Goal: Information Seeking & Learning: Check status

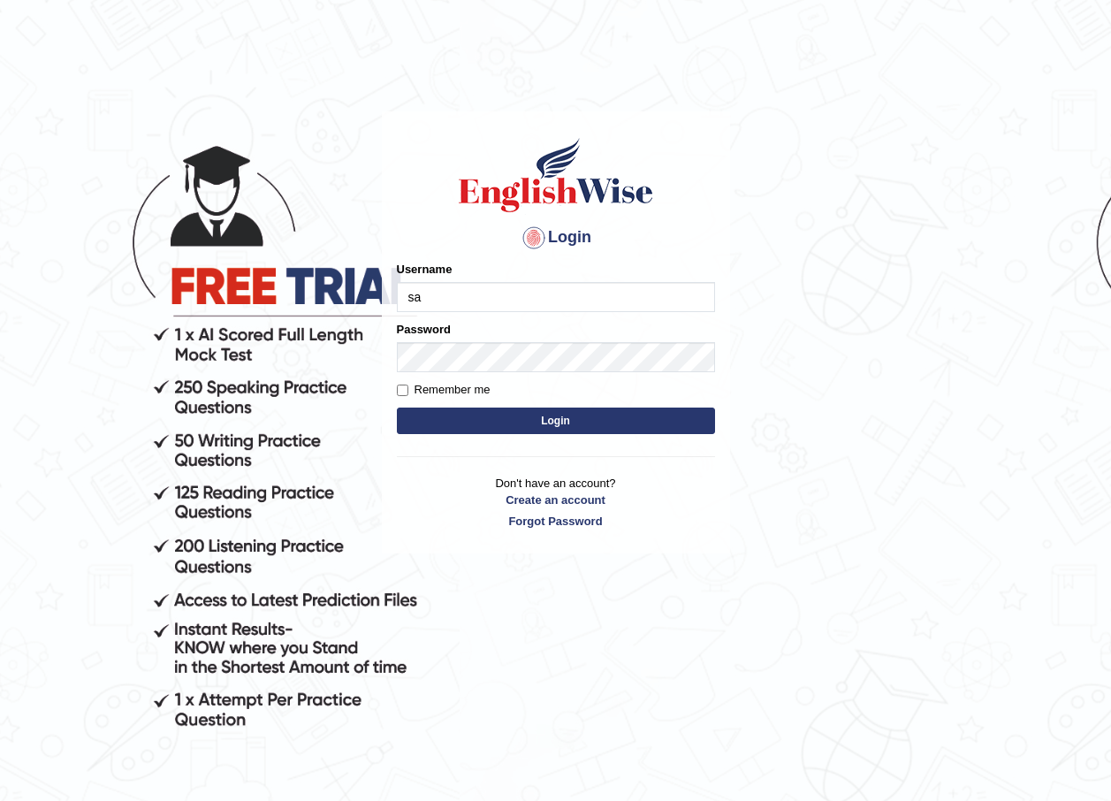
type input "sanjiv_parramatta"
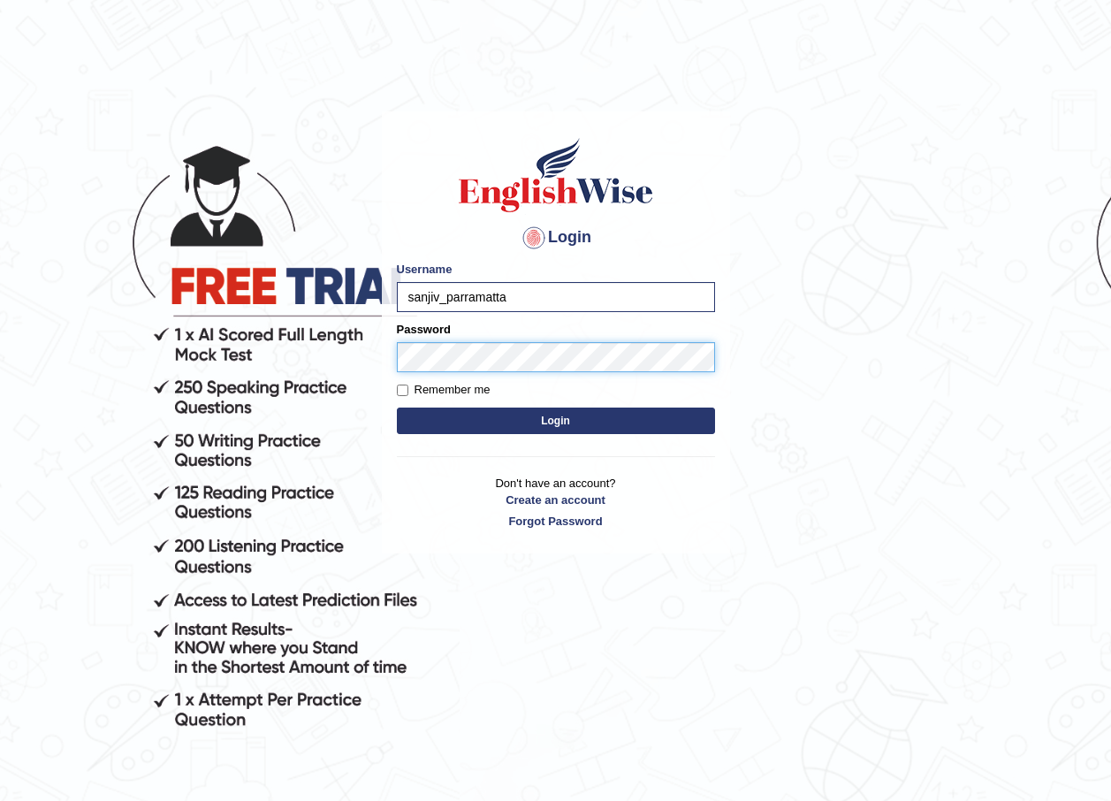
click at [397, 408] on button "Login" at bounding box center [556, 421] width 318 height 27
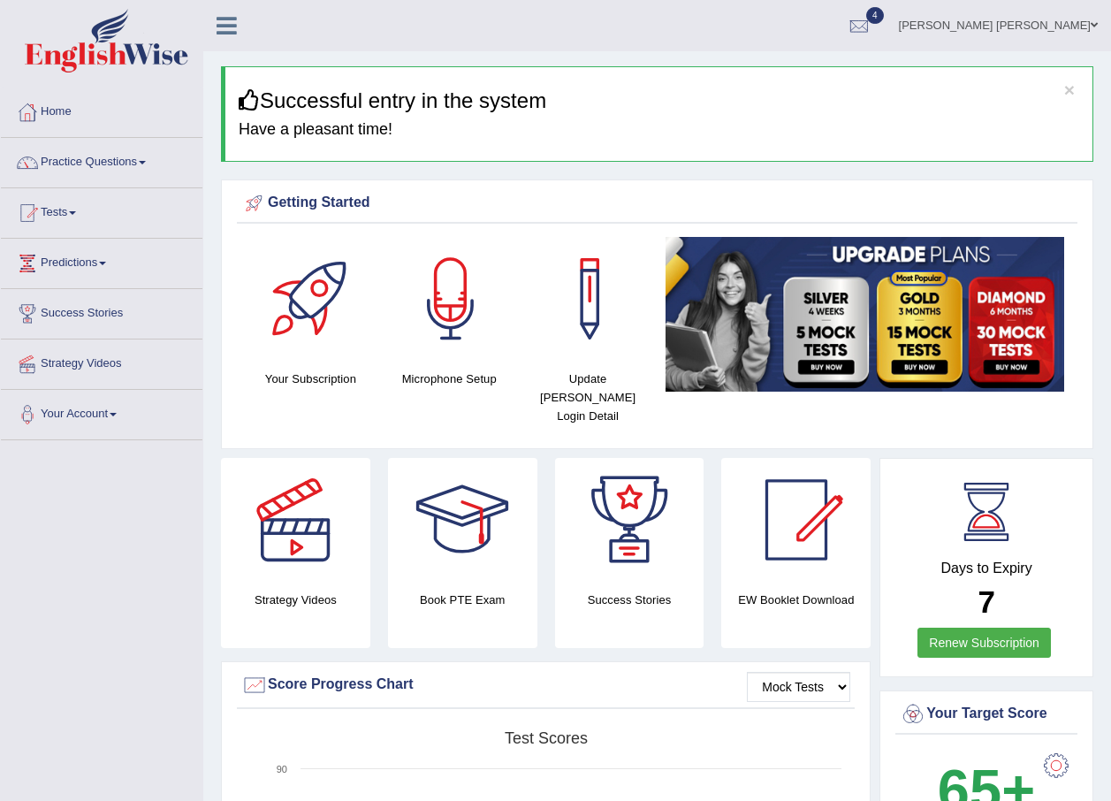
click at [141, 165] on link "Practice Questions" at bounding box center [102, 160] width 202 height 44
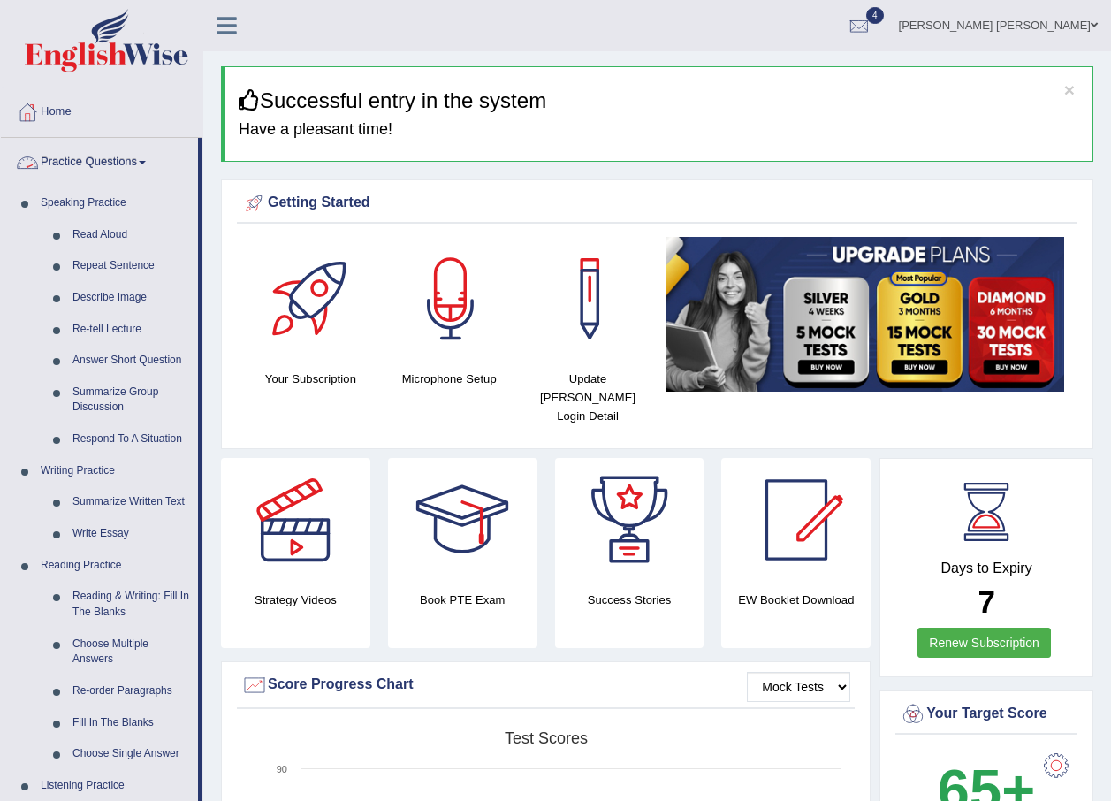
click at [154, 163] on link "Practice Questions" at bounding box center [99, 160] width 197 height 44
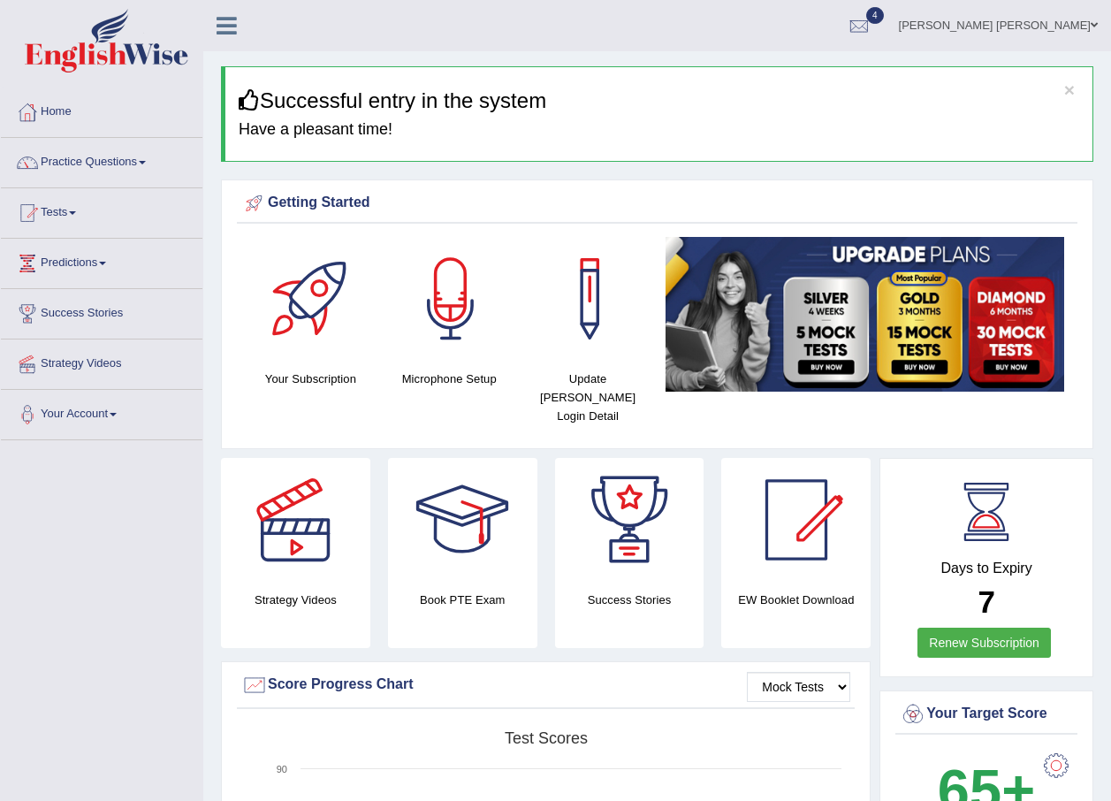
click at [89, 217] on link "Tests" at bounding box center [102, 210] width 202 height 44
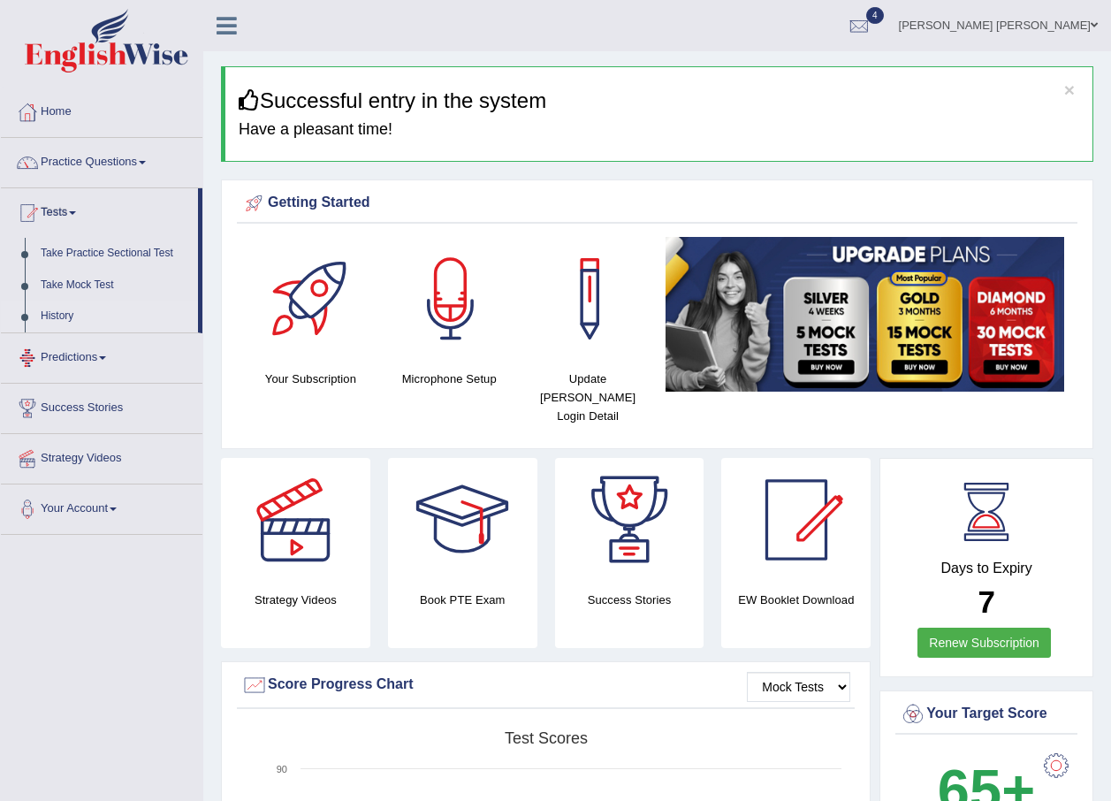
click at [57, 314] on link "History" at bounding box center [115, 317] width 165 height 32
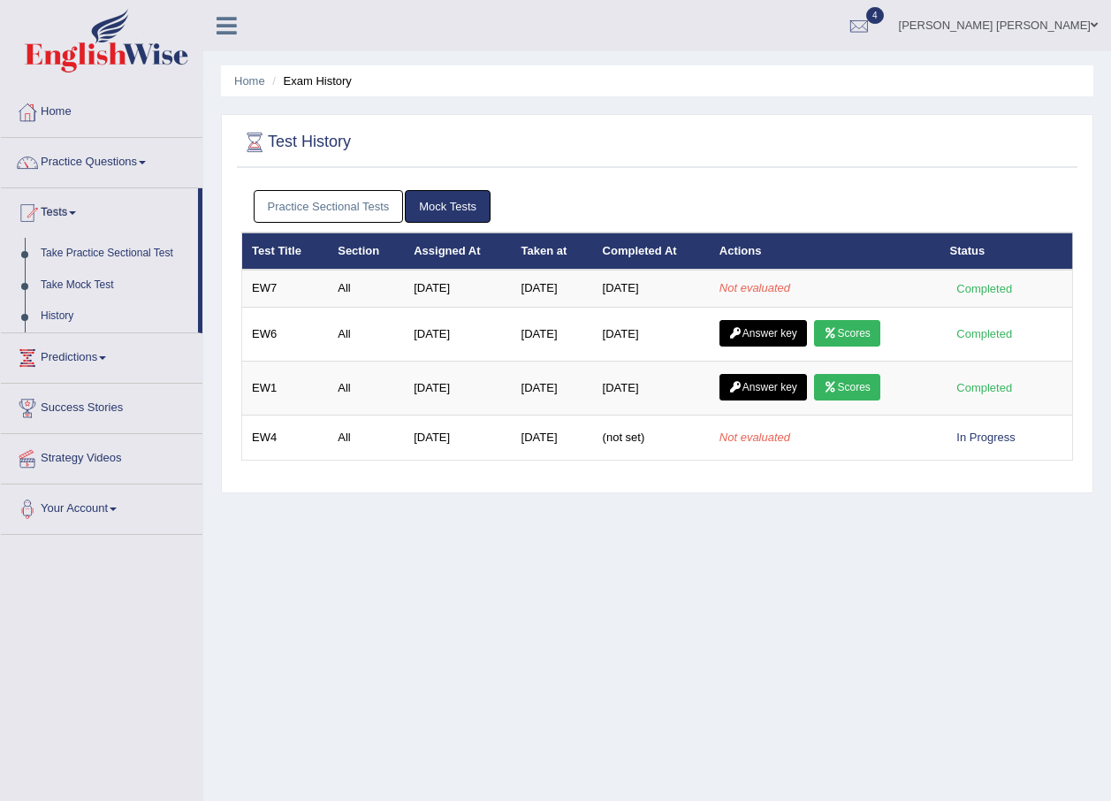
click at [71, 111] on link "Home" at bounding box center [102, 110] width 202 height 44
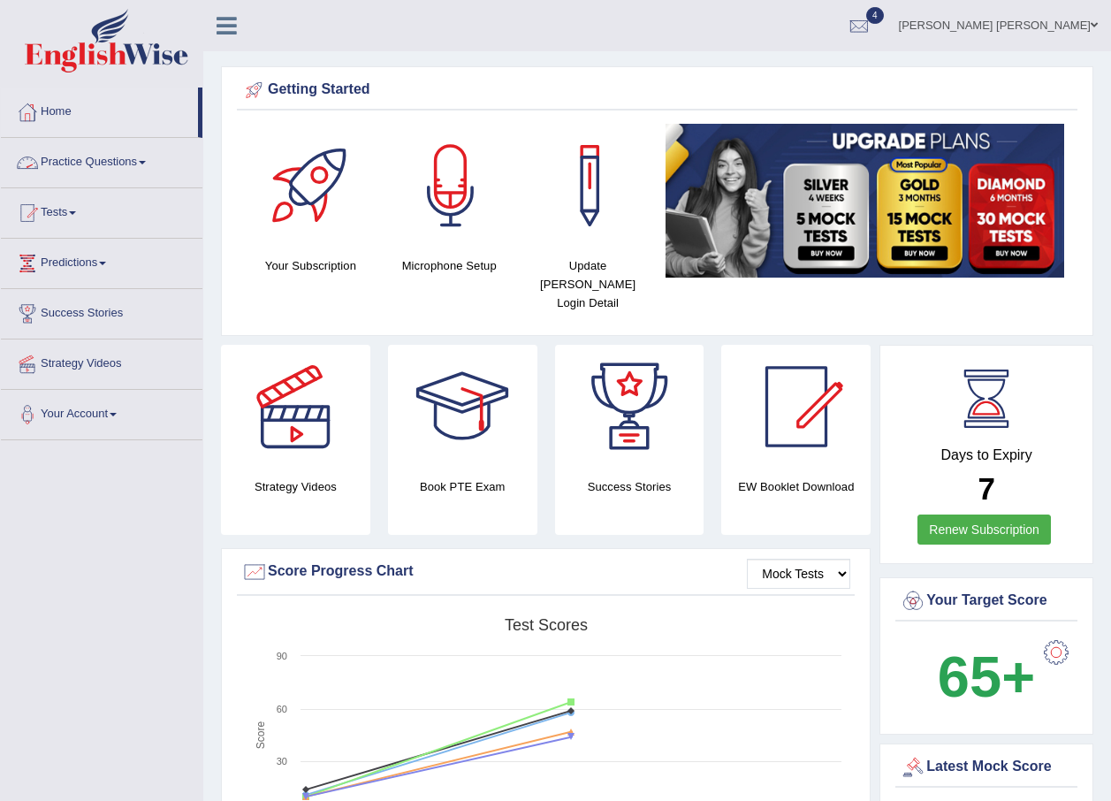
click at [146, 164] on span at bounding box center [142, 163] width 7 height 4
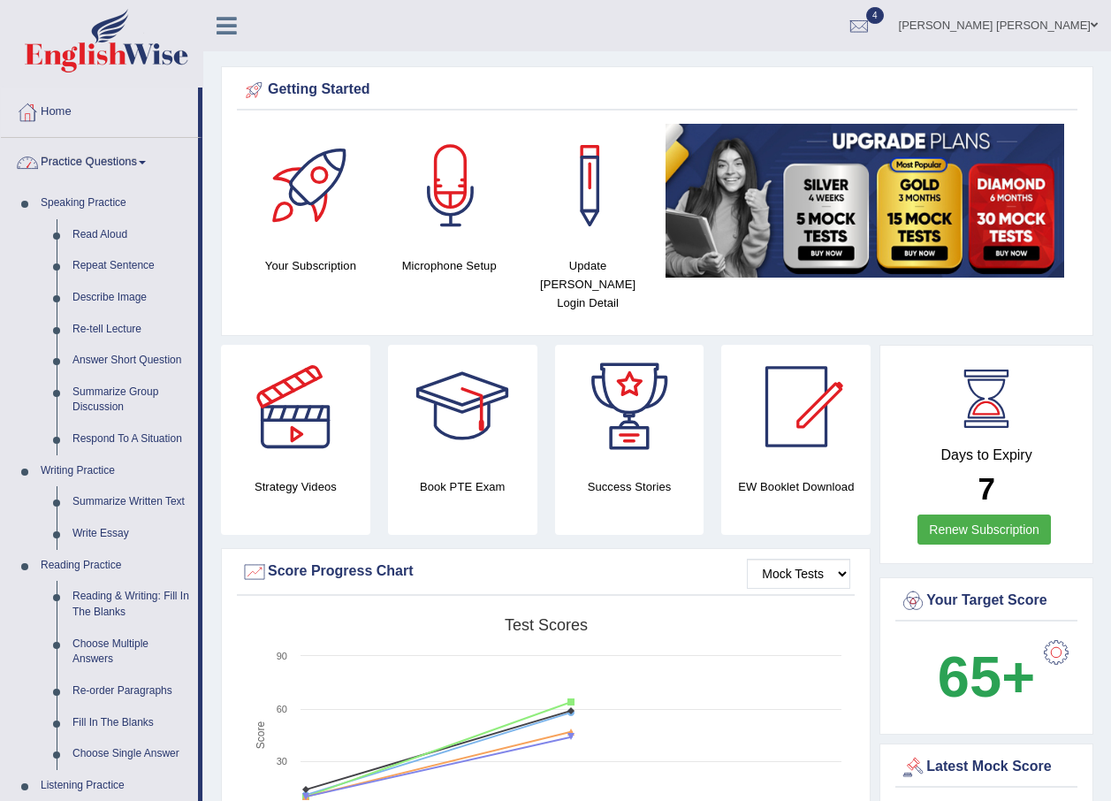
click at [157, 157] on link "Practice Questions" at bounding box center [99, 160] width 197 height 44
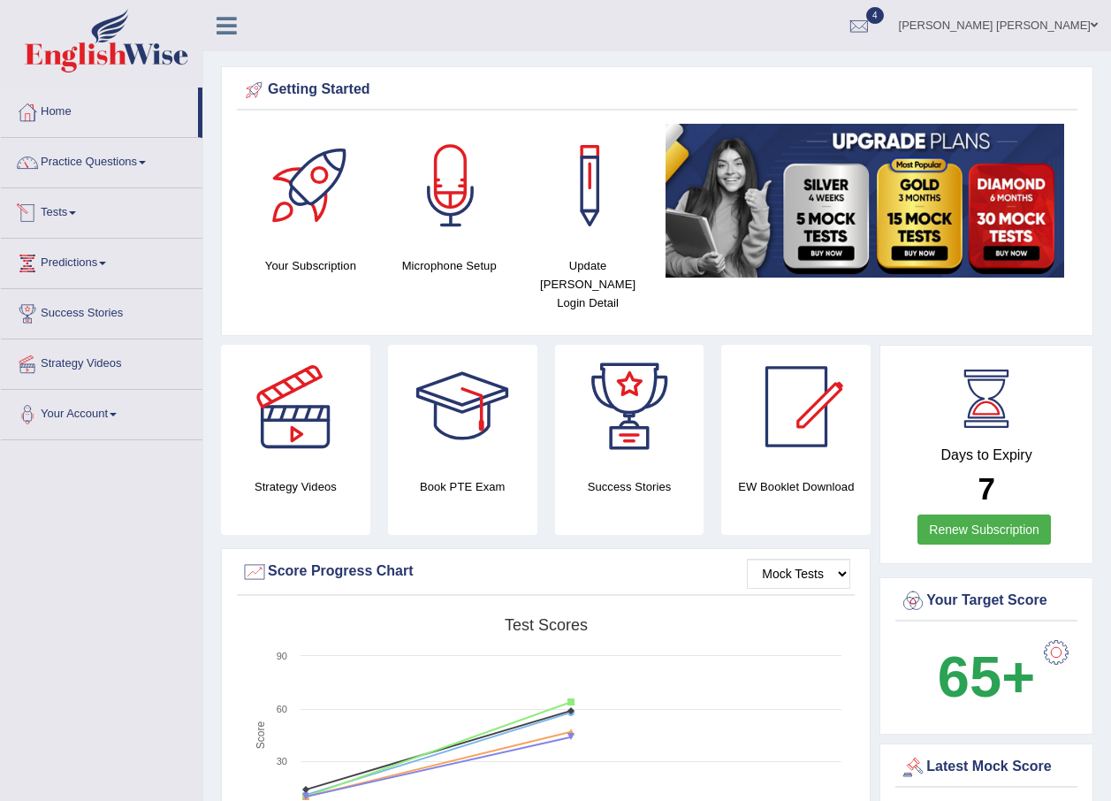
click at [76, 211] on span at bounding box center [72, 213] width 7 height 4
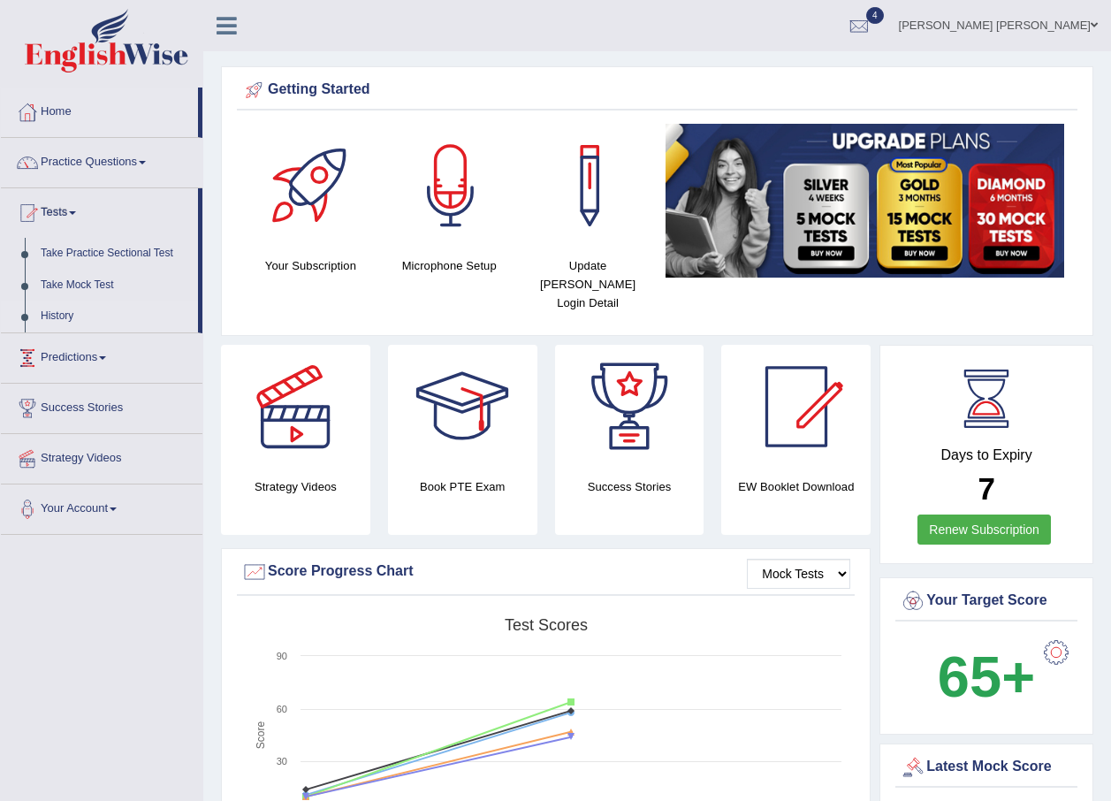
click at [66, 309] on link "History" at bounding box center [115, 317] width 165 height 32
